Goal: Task Accomplishment & Management: Manage account settings

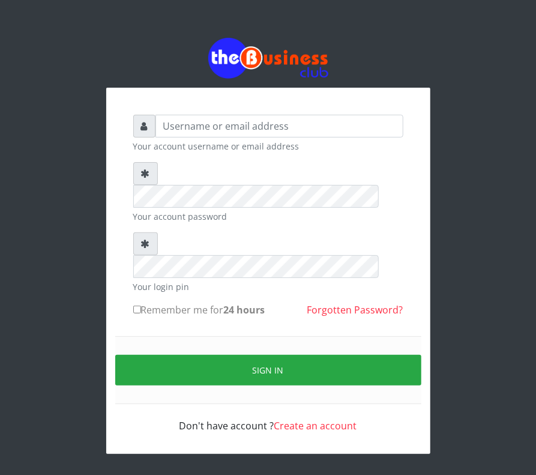
type input "D"
type input "Saremater"
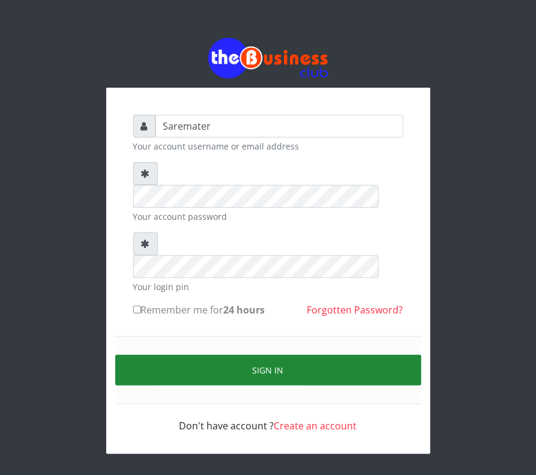
click at [284, 355] on button "Sign in" at bounding box center [268, 370] width 306 height 31
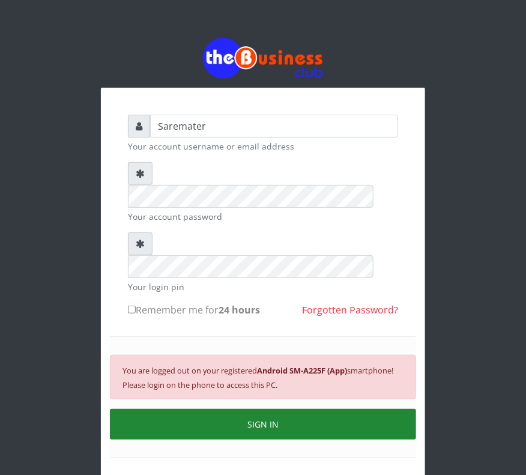
click at [291, 409] on button "SIGN IN" at bounding box center [263, 424] width 306 height 31
click at [286, 409] on button "SIGN IN" at bounding box center [263, 424] width 306 height 31
click at [299, 409] on button "SIGN IN" at bounding box center [263, 424] width 306 height 31
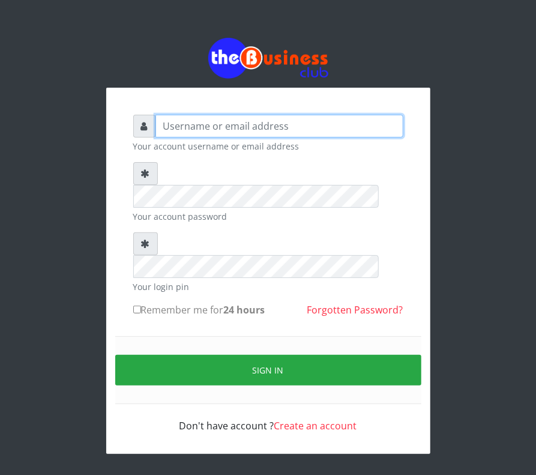
click at [177, 124] on input "text" at bounding box center [279, 126] width 248 height 23
type input "Saremater"
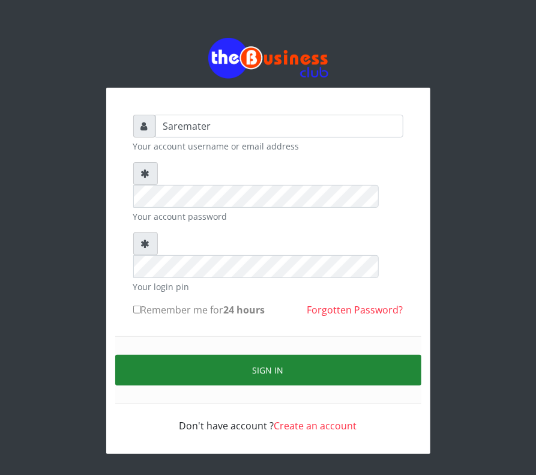
click at [238, 355] on button "Sign in" at bounding box center [268, 370] width 306 height 31
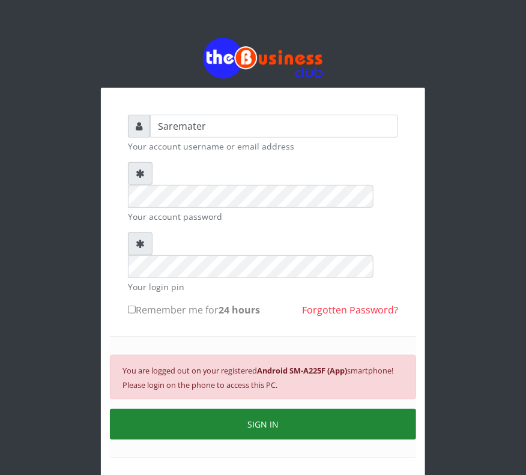
click at [293, 409] on button "SIGN IN" at bounding box center [263, 424] width 306 height 31
